Goal: Information Seeking & Learning: Understand process/instructions

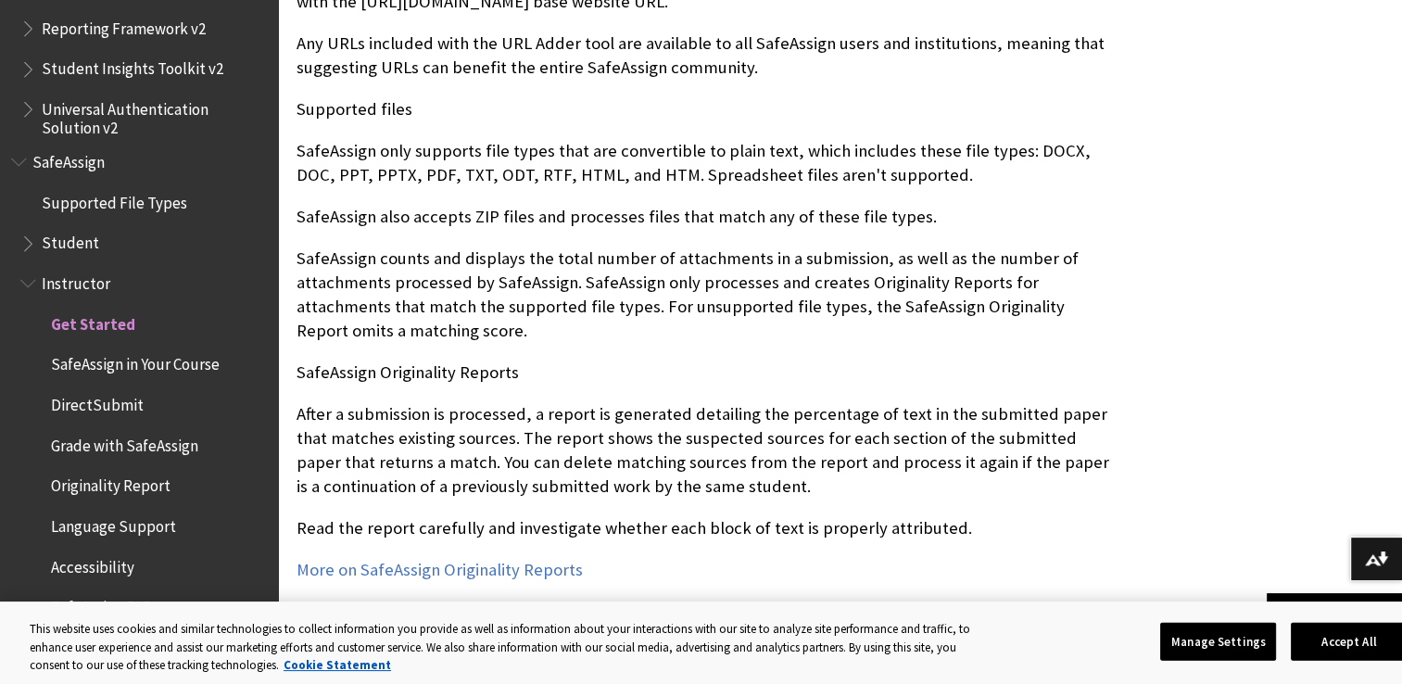
scroll to position [1837, 0]
click at [1332, 637] on button "Accept All" at bounding box center [1349, 641] width 116 height 39
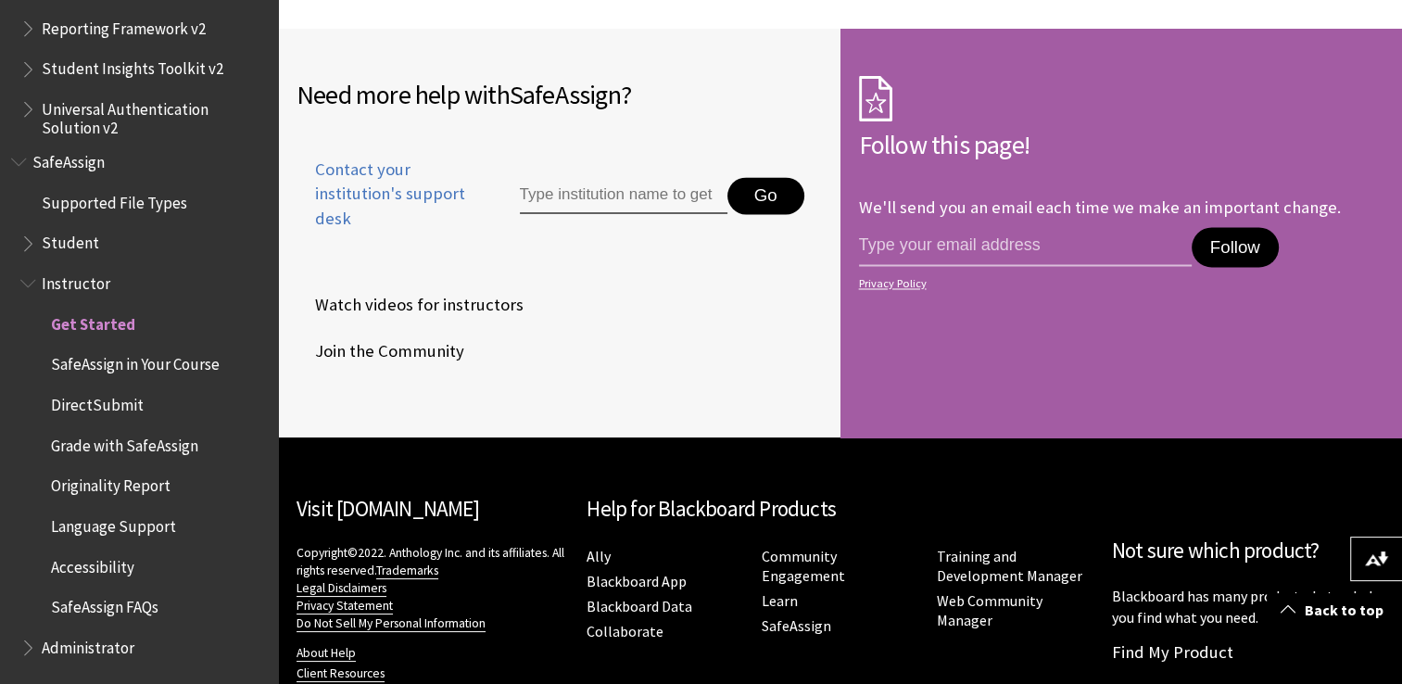
scroll to position [2956, 0]
click at [609, 212] on input "Type institution name to get support" at bounding box center [624, 196] width 208 height 37
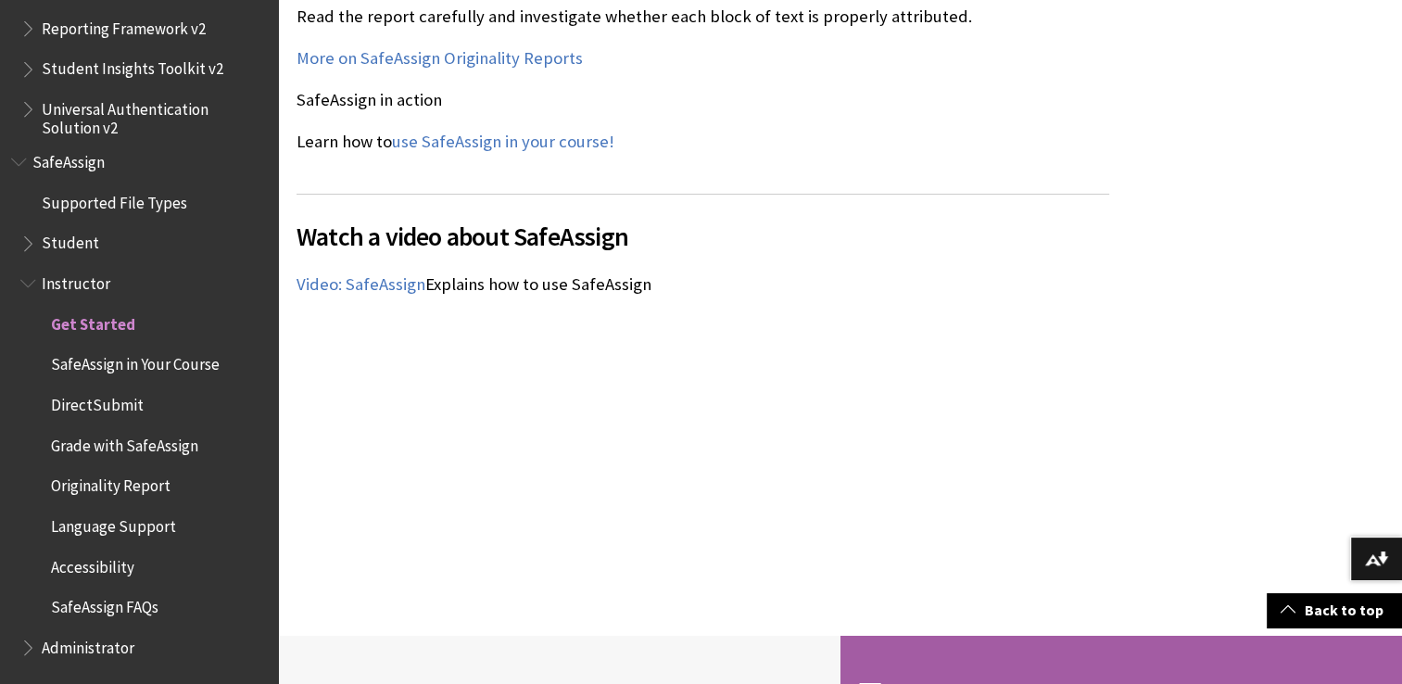
scroll to position [2350, 0]
click at [108, 493] on span "Originality Report" at bounding box center [111, 483] width 120 height 25
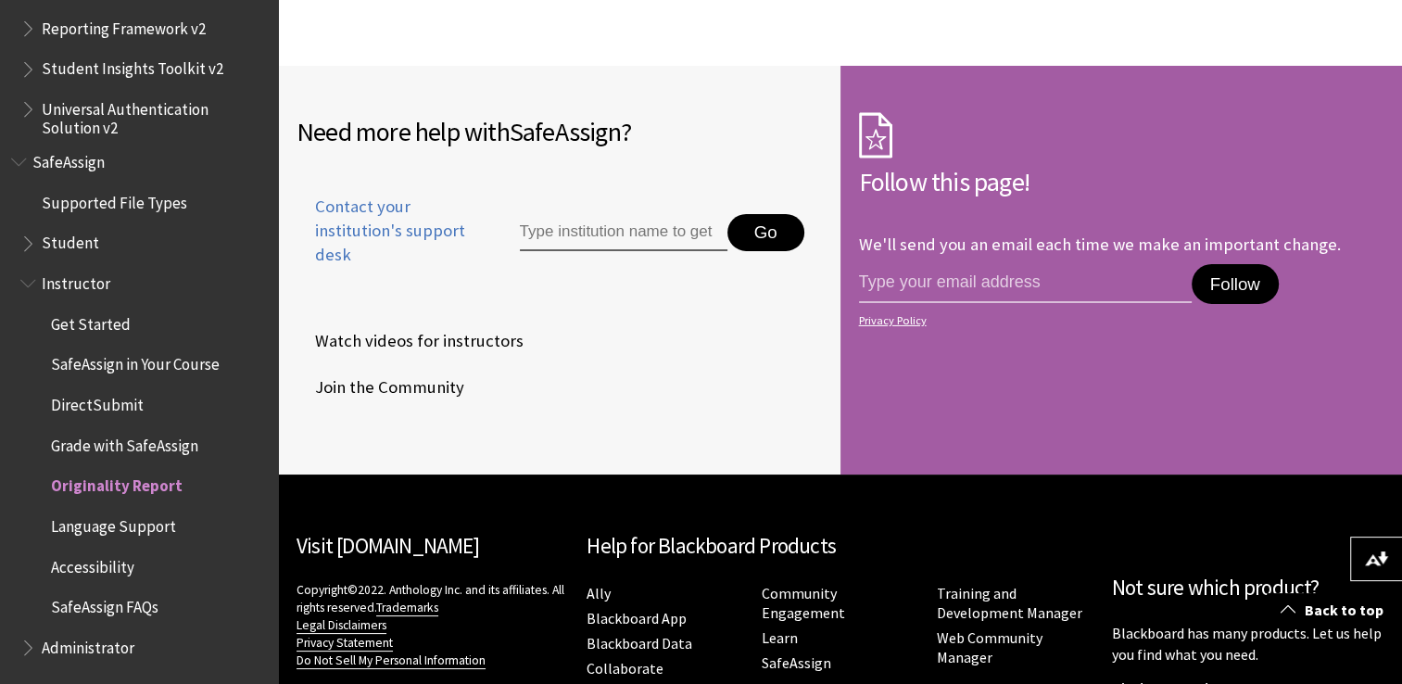
scroll to position [6123, 0]
